Goal: Transaction & Acquisition: Purchase product/service

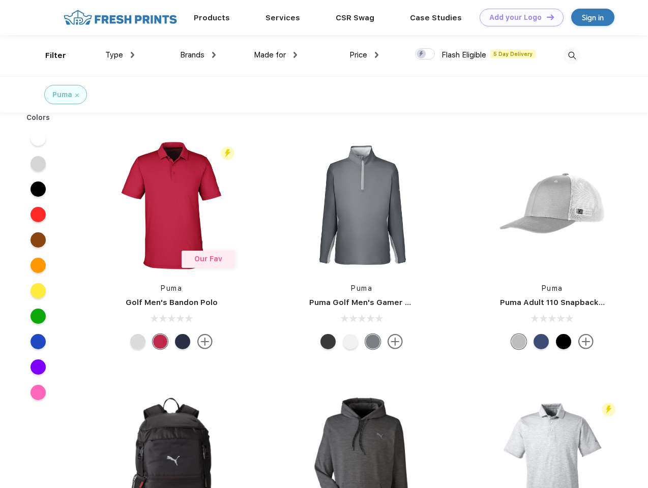
scroll to position [1, 0]
click at [518, 17] on link "Add your Logo Design Tool" at bounding box center [522, 18] width 84 height 18
click at [0, 0] on div "Design Tool" at bounding box center [0, 0] width 0 height 0
click at [546, 17] on link "Add your Logo Design Tool" at bounding box center [522, 18] width 84 height 18
click at [49, 55] on div "Filter" at bounding box center [55, 56] width 21 height 12
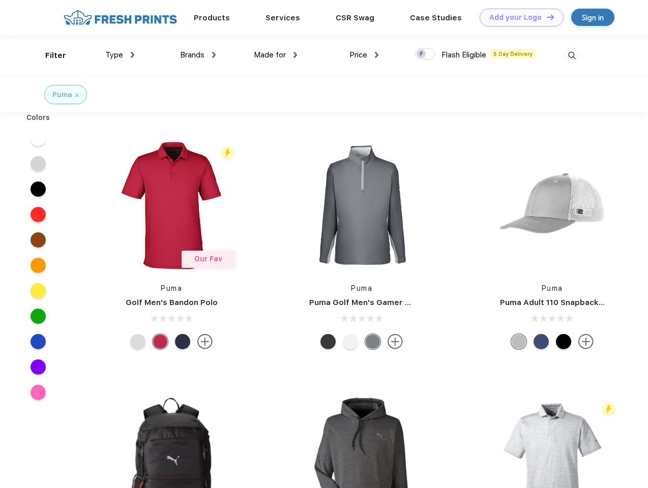
click at [120, 55] on span "Type" at bounding box center [114, 54] width 18 height 9
click at [198, 55] on span "Brands" at bounding box center [192, 54] width 24 height 9
click at [276, 55] on span "Made for" at bounding box center [270, 54] width 32 height 9
click at [364, 55] on span "Price" at bounding box center [358, 54] width 18 height 9
click at [425, 54] on div at bounding box center [425, 53] width 20 height 11
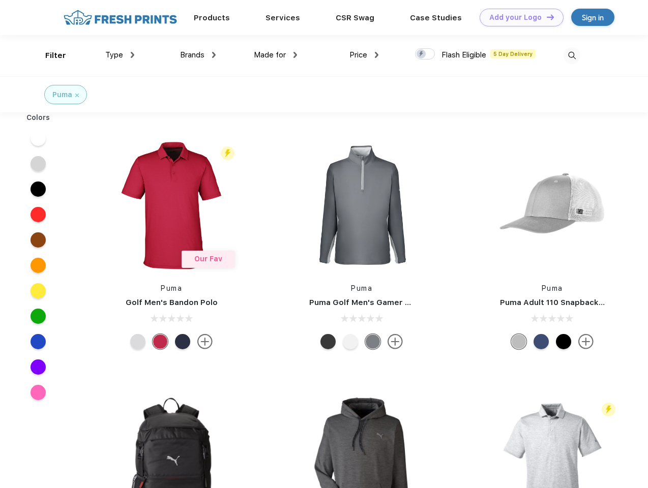
click at [422, 54] on input "checkbox" at bounding box center [418, 51] width 7 height 7
click at [572, 55] on img at bounding box center [572, 55] width 17 height 17
